Goal: Task Accomplishment & Management: Manage account settings

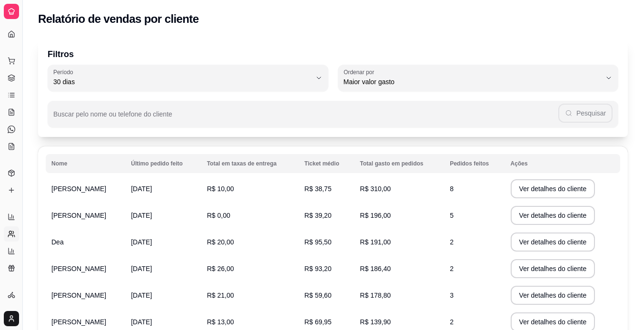
select select "30"
select select "HIGHEST_TOTAL_SPENT_WITH_ORDERS"
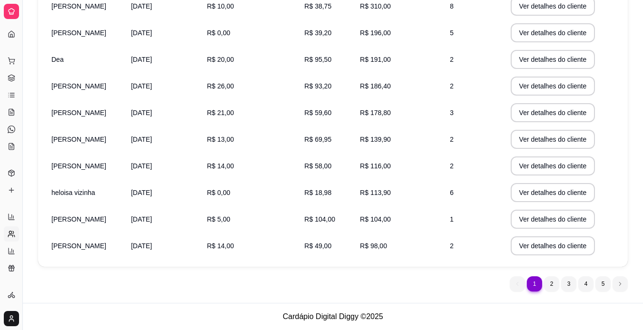
scroll to position [163, 0]
select select "ALL"
select select "0"
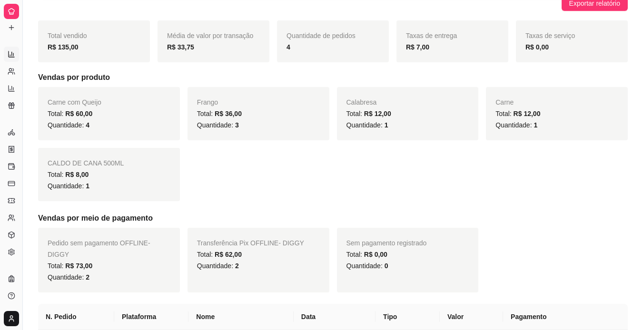
scroll to position [330, 0]
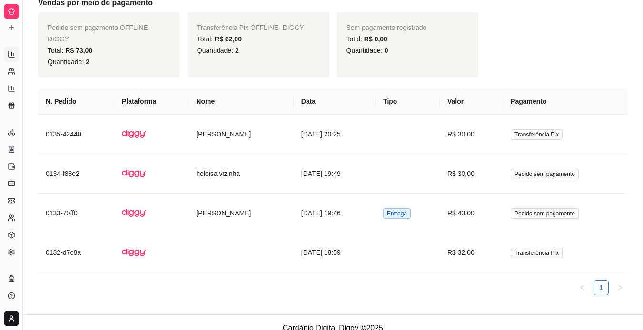
click at [24, 39] on button "Toggle Sidebar" at bounding box center [23, 165] width 8 height 330
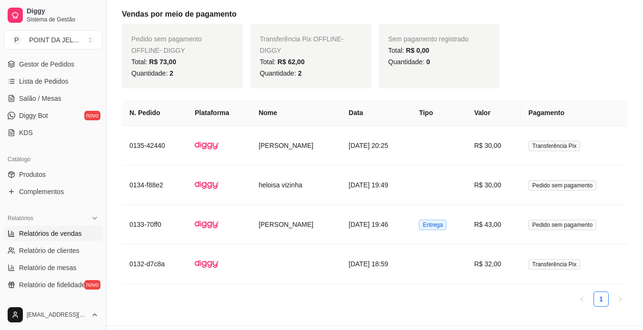
scroll to position [118, 0]
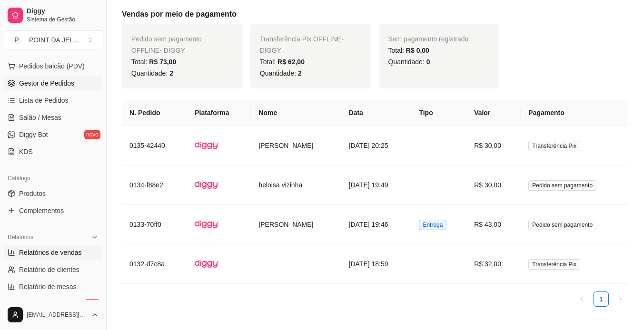
click at [59, 82] on div "Loja aberta Plano Customizado até 01/09 Acesso Rápido Dashboard Dia a dia Pedid…" at bounding box center [53, 176] width 106 height 247
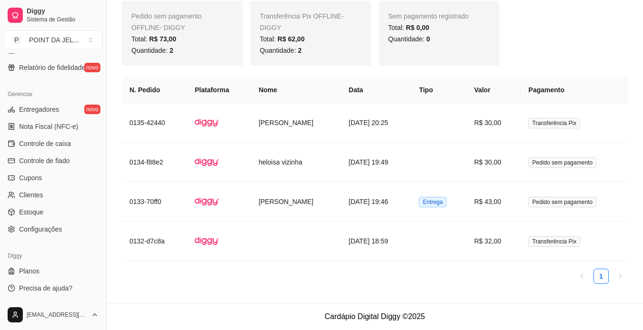
scroll to position [355, 0]
click at [104, 89] on button "Toggle Sidebar" at bounding box center [106, 165] width 8 height 330
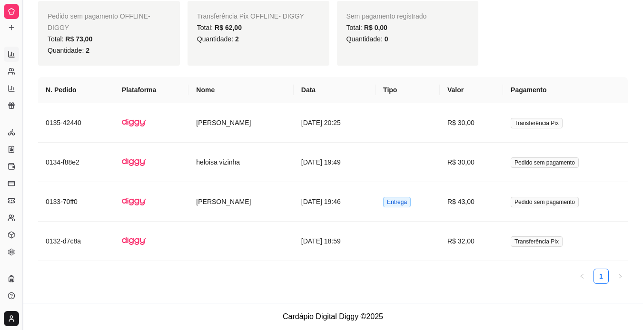
scroll to position [330, 0]
